Goal: Transaction & Acquisition: Purchase product/service

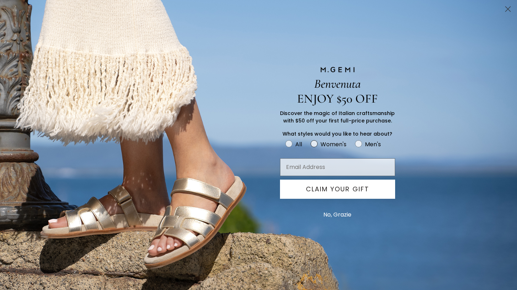
click at [312, 142] on circle "FULLSCREEN Form" at bounding box center [314, 144] width 7 height 7
click at [285, 140] on input "Women's" at bounding box center [285, 139] width 0 height 0
radio input "true"
click at [335, 217] on button "No, Grazie" at bounding box center [337, 215] width 35 height 18
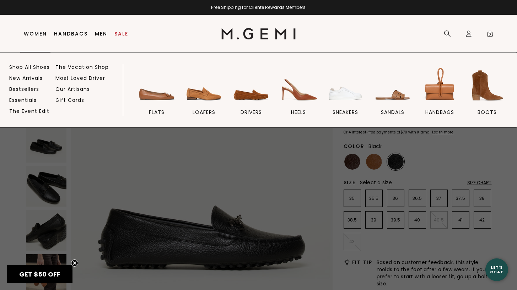
click at [39, 34] on link "Women" at bounding box center [35, 34] width 23 height 6
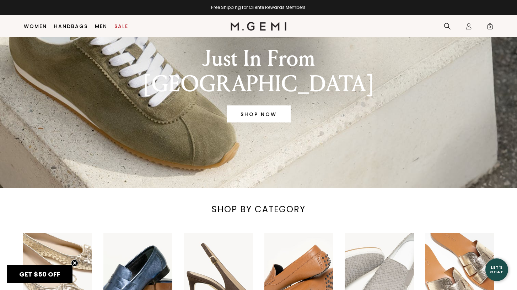
scroll to position [235, 0]
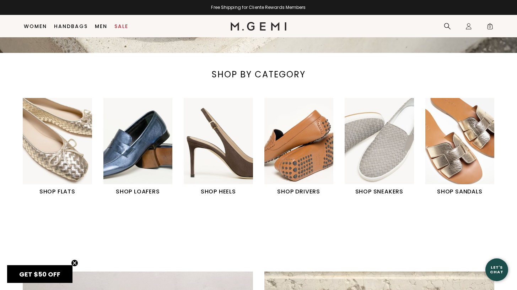
click at [142, 192] on h1 "SHOP LOAFERS" at bounding box center [137, 191] width 69 height 9
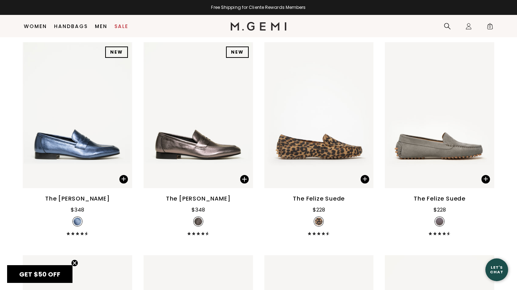
scroll to position [757, 0]
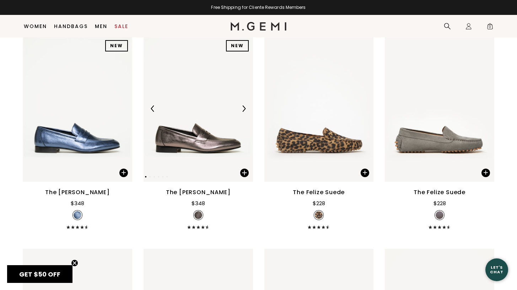
click at [245, 105] on img at bounding box center [243, 108] width 6 height 6
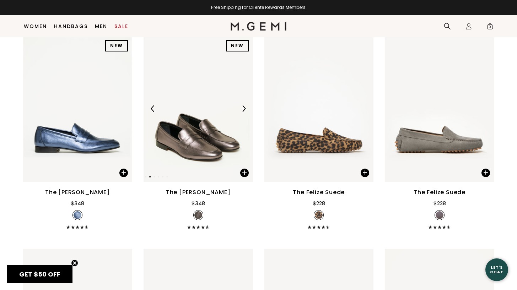
click at [245, 105] on img at bounding box center [243, 108] width 6 height 6
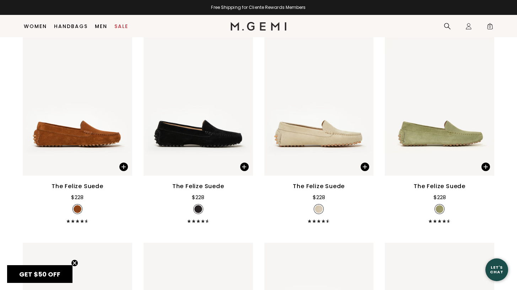
scroll to position [977, 0]
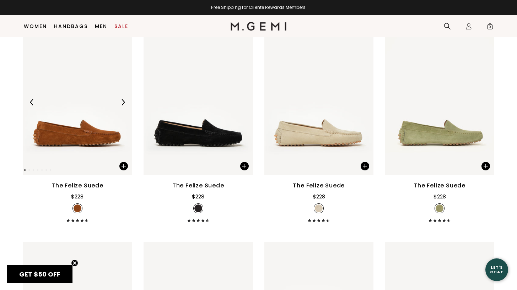
click at [123, 99] on img at bounding box center [123, 102] width 6 height 6
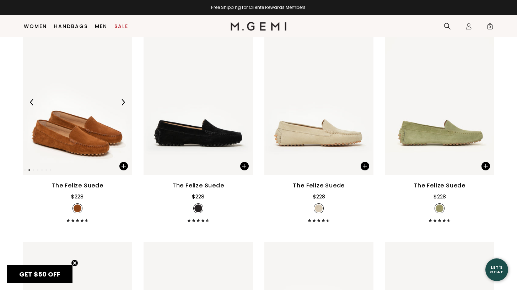
click at [123, 99] on img at bounding box center [123, 102] width 6 height 6
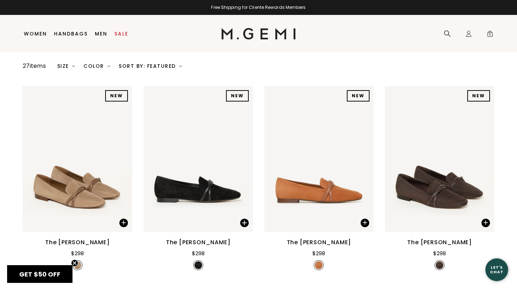
scroll to position [0, 0]
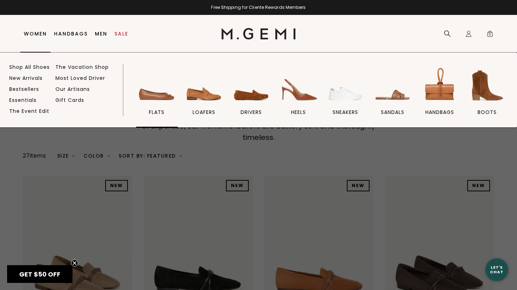
click at [164, 96] on img at bounding box center [157, 86] width 40 height 40
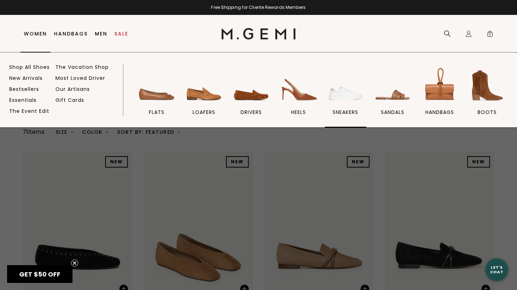
click at [332, 111] on link "sneakers" at bounding box center [346, 97] width 42 height 62
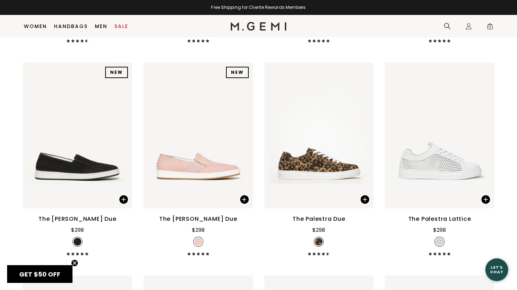
scroll to position [564, 0]
